Goal: Use online tool/utility: Use online tool/utility

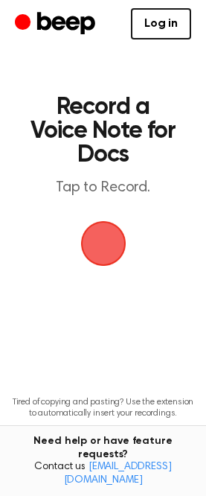
click at [99, 256] on span "button" at bounding box center [103, 243] width 70 height 70
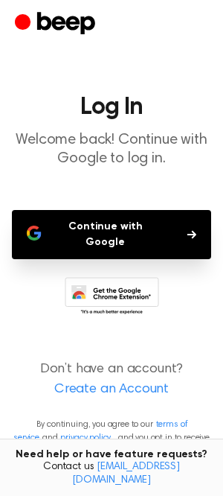
click at [134, 234] on button "Continue with Google" at bounding box center [111, 234] width 199 height 49
click at [65, 220] on button "Continue with Google" at bounding box center [111, 234] width 199 height 49
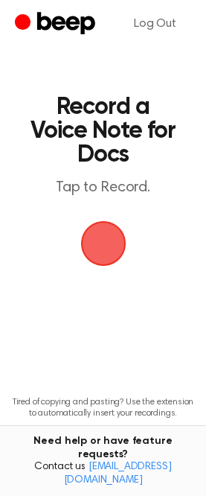
click at [98, 256] on span "button" at bounding box center [104, 244] width 54 height 54
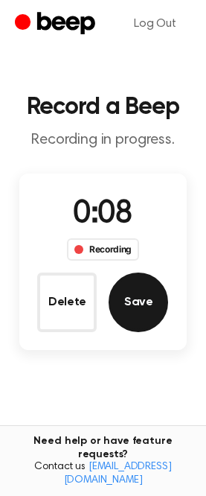
click at [144, 307] on button "Save" at bounding box center [139, 302] width 60 height 60
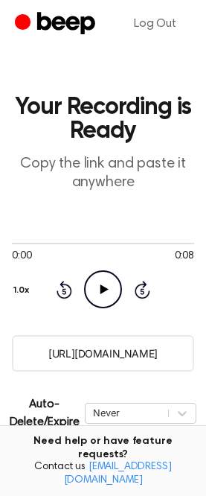
click at [108, 293] on icon "Play Audio" at bounding box center [103, 289] width 38 height 38
click at [104, 294] on icon "Pause Audio" at bounding box center [103, 289] width 38 height 38
